Goal: Navigation & Orientation: Find specific page/section

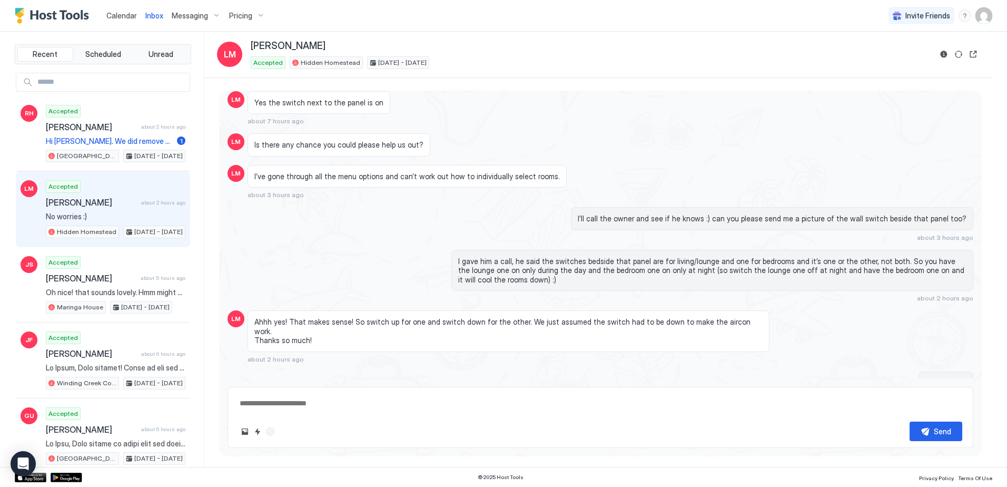
scroll to position [1419, 0]
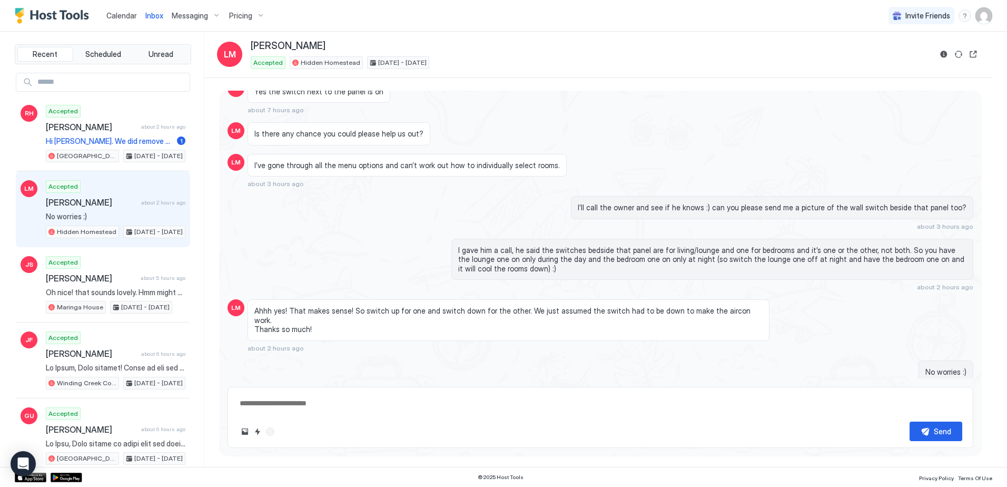
click at [123, 13] on span "Calendar" at bounding box center [121, 15] width 31 height 9
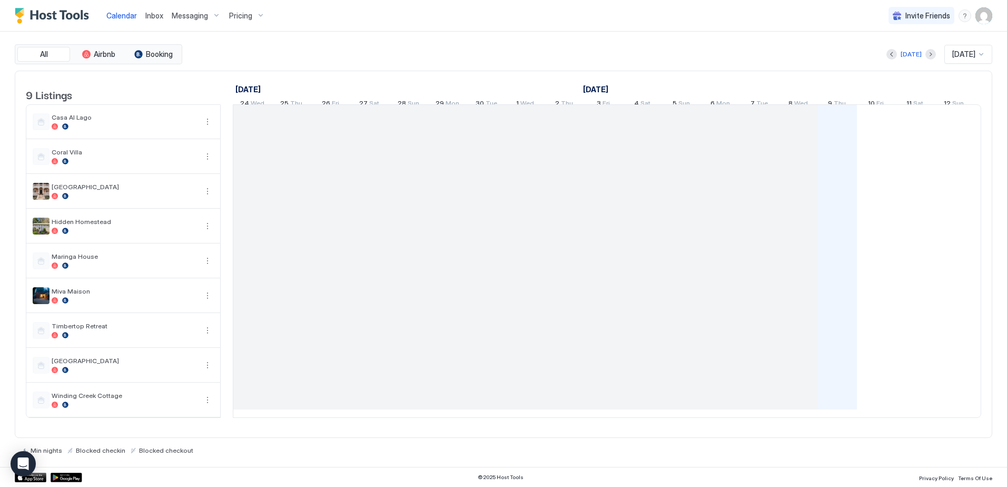
scroll to position [0, 585]
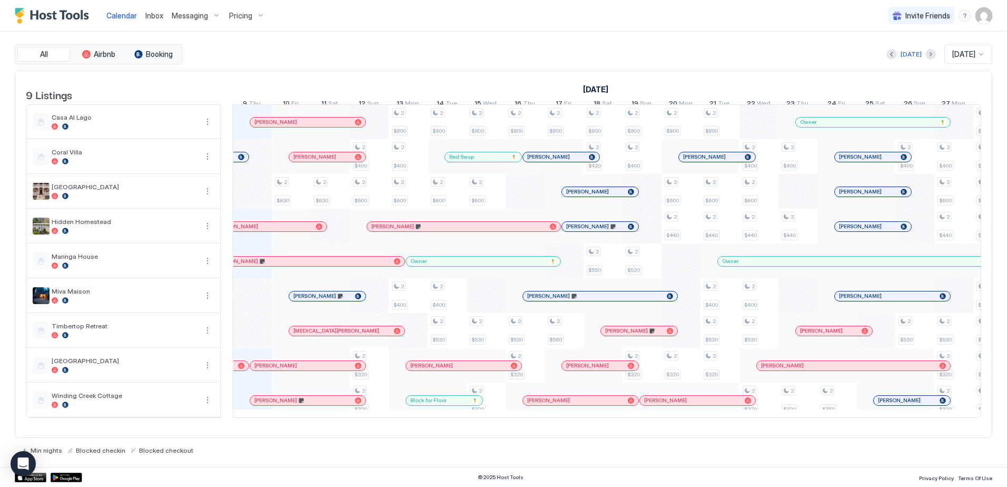
click at [156, 12] on span "Inbox" at bounding box center [154, 15] width 18 height 9
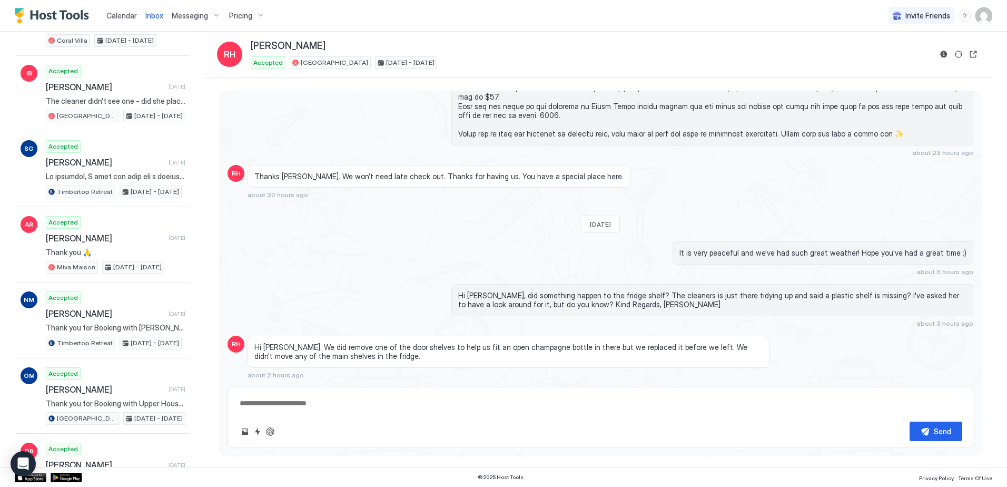
scroll to position [2146, 0]
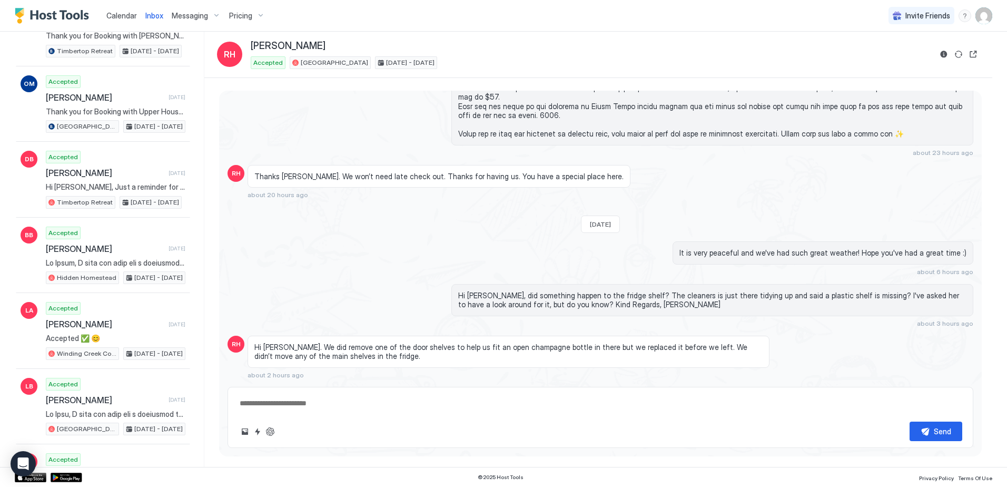
drag, startPoint x: 126, startPoint y: 16, endPoint x: 160, endPoint y: 18, distance: 33.8
click at [126, 16] on span "Calendar" at bounding box center [121, 15] width 31 height 9
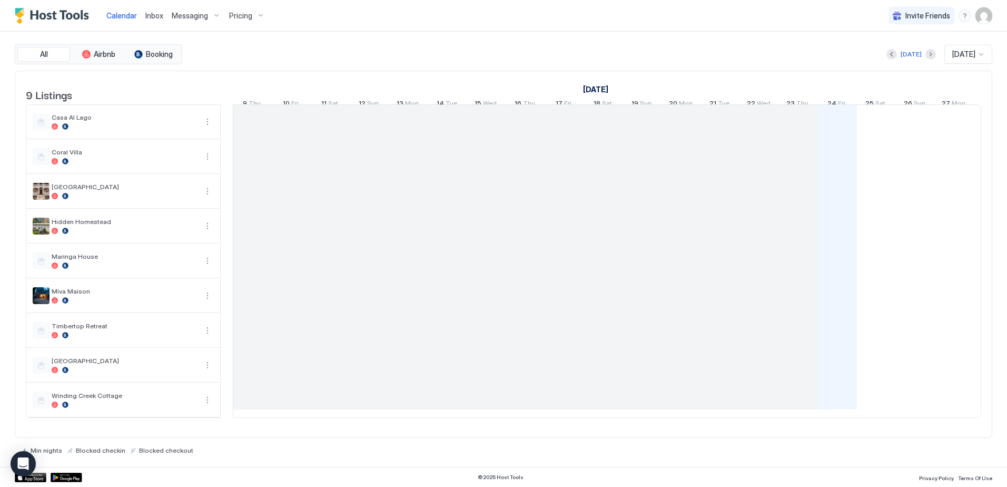
scroll to position [0, 585]
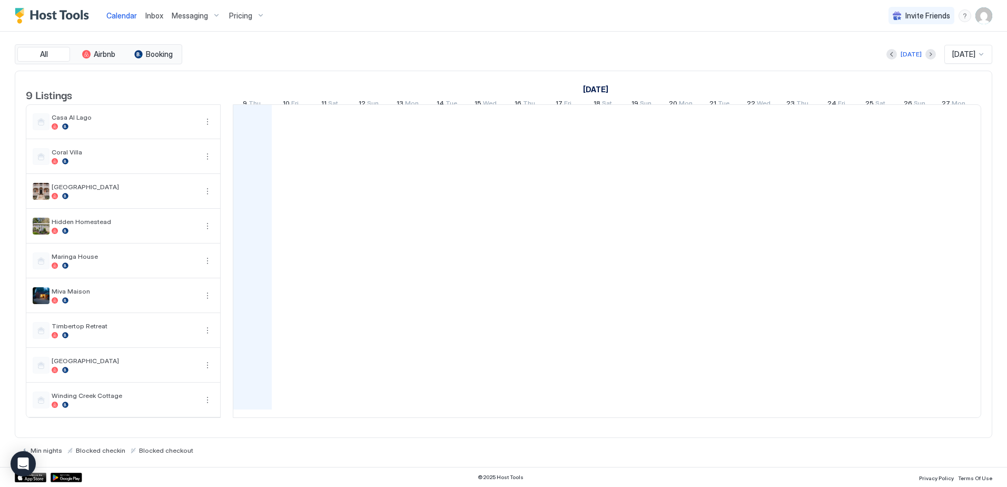
click at [158, 17] on span "Inbox" at bounding box center [154, 15] width 18 height 9
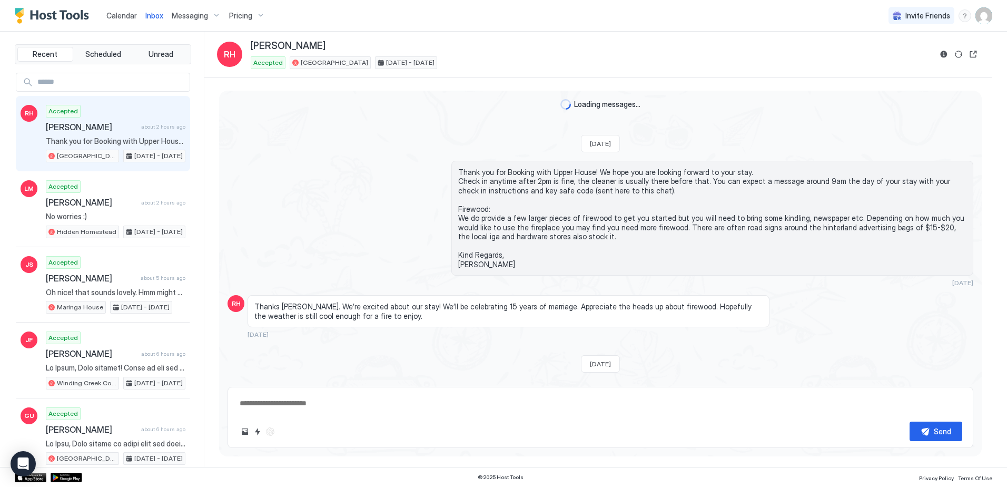
scroll to position [1017, 0]
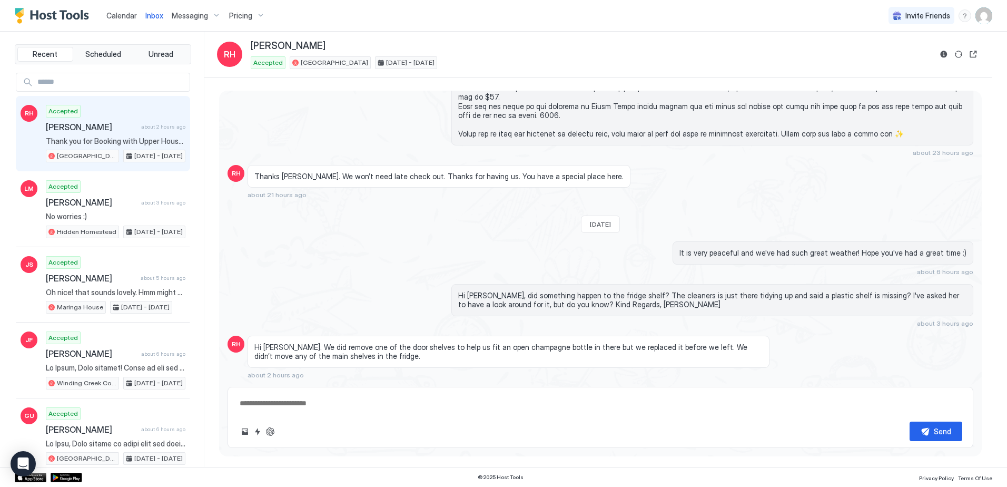
click at [123, 18] on span "Calendar" at bounding box center [121, 15] width 31 height 9
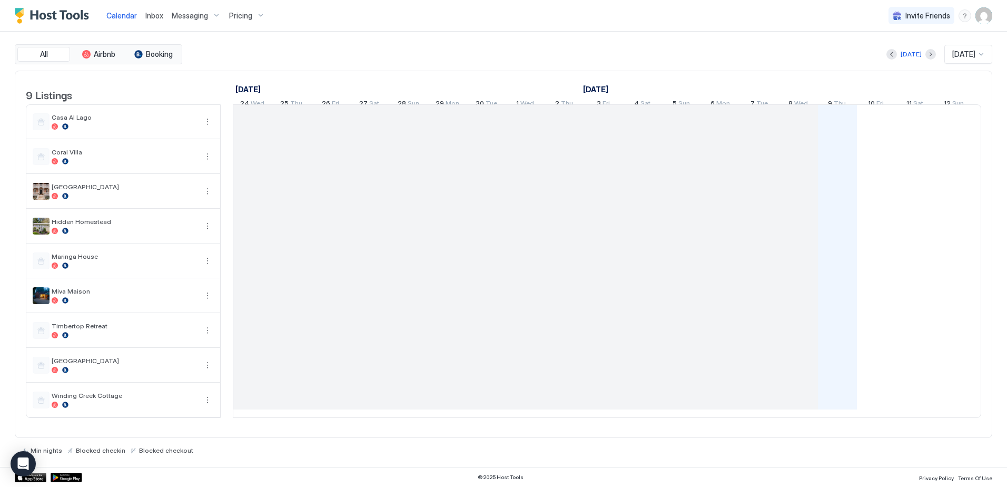
scroll to position [0, 585]
